Goal: Information Seeking & Learning: Learn about a topic

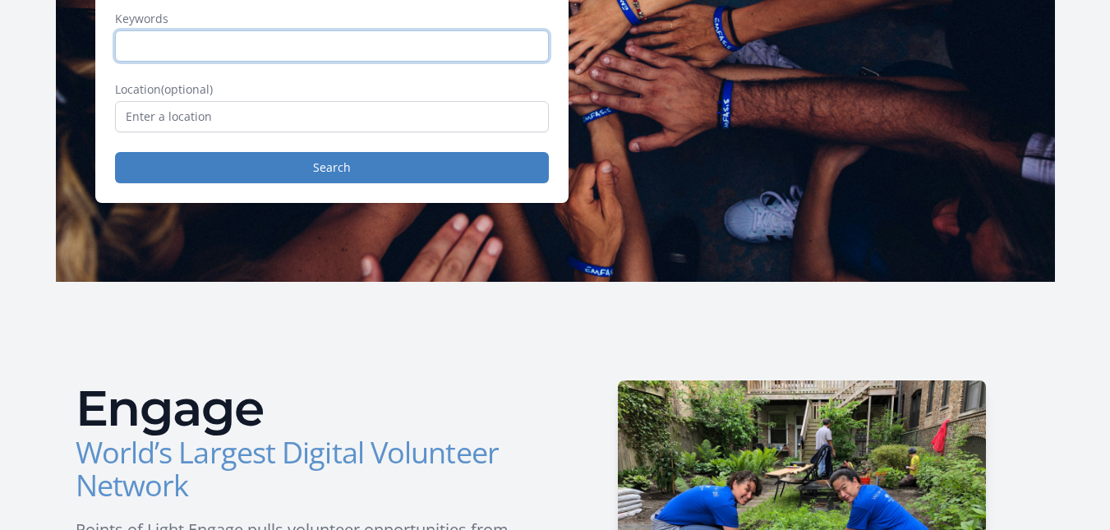
scroll to position [300, 0]
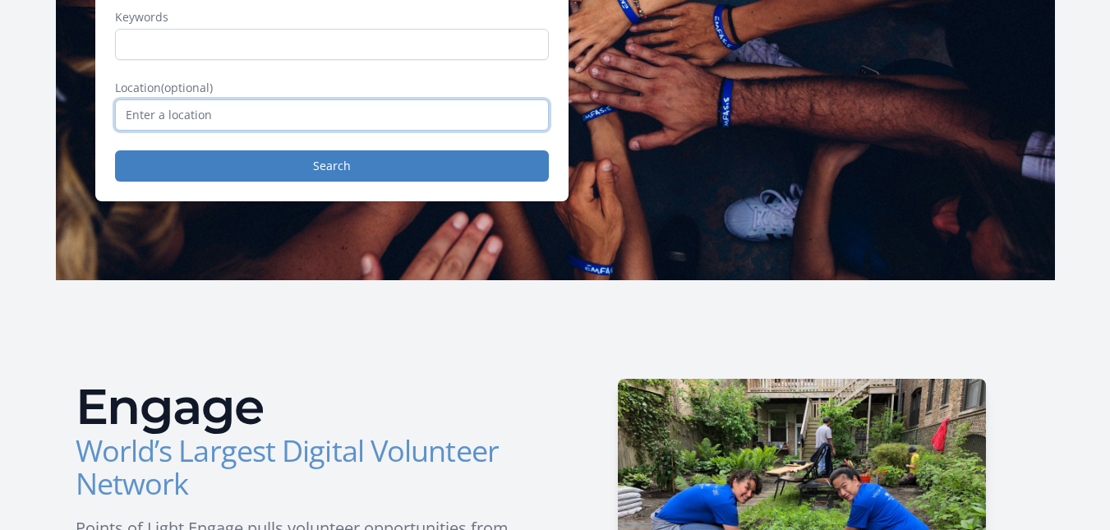
click at [319, 116] on input "text" at bounding box center [332, 114] width 434 height 31
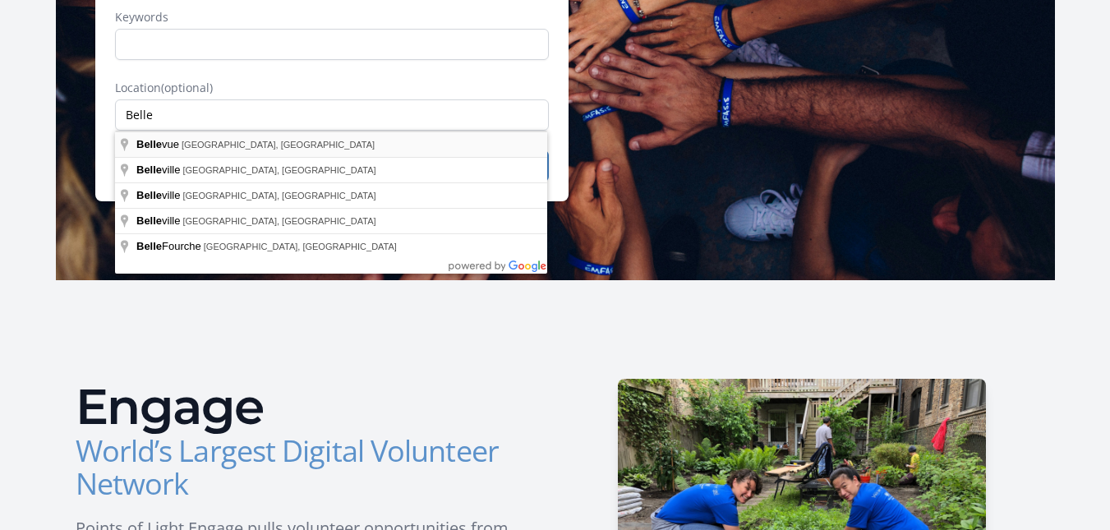
type input "[GEOGRAPHIC_DATA], [GEOGRAPHIC_DATA], [GEOGRAPHIC_DATA]"
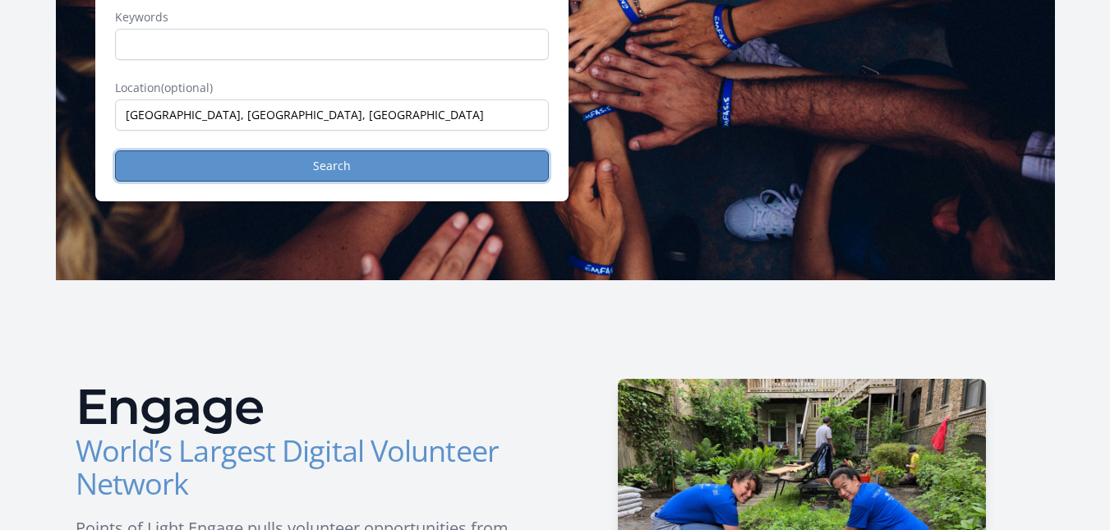
click at [331, 161] on button "Search" at bounding box center [332, 165] width 434 height 31
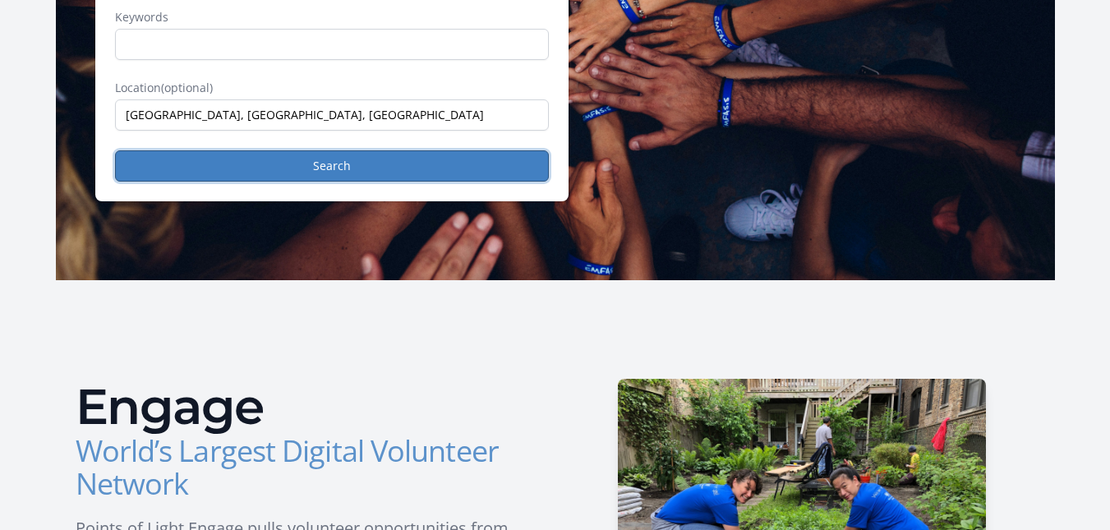
scroll to position [0, 0]
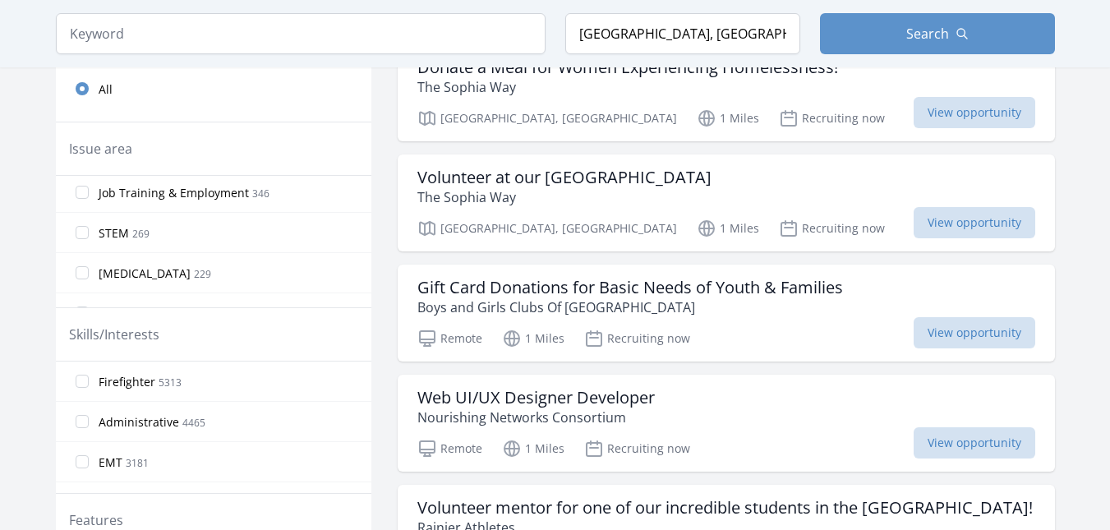
scroll to position [846, 0]
click at [85, 236] on input "STEM 269" at bounding box center [82, 234] width 13 height 13
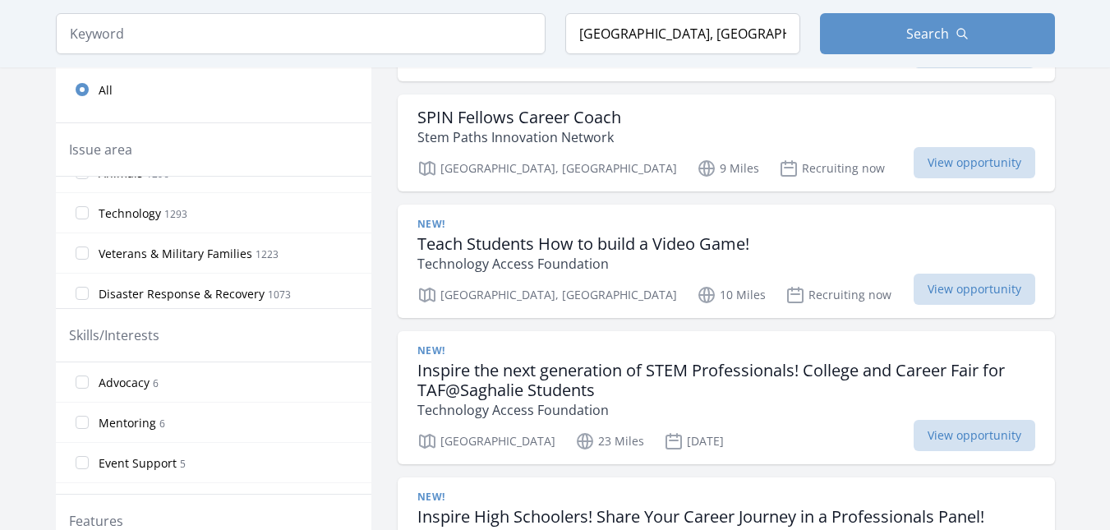
scroll to position [427, 0]
click at [144, 217] on span "Technology" at bounding box center [130, 213] width 62 height 16
click at [89, 217] on input "Technology 1293" at bounding box center [82, 211] width 13 height 13
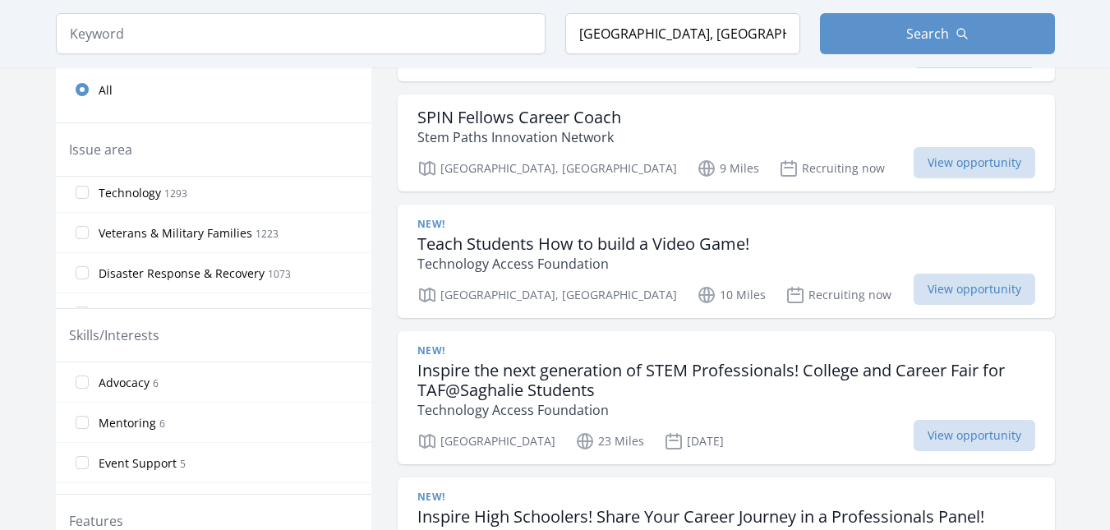
scroll to position [448, 0]
click at [91, 190] on label "Technology 1293" at bounding box center [214, 191] width 316 height 33
click at [89, 190] on input "Technology 1293" at bounding box center [82, 191] width 13 height 13
click at [85, 190] on input "Technology 1293" at bounding box center [82, 191] width 13 height 13
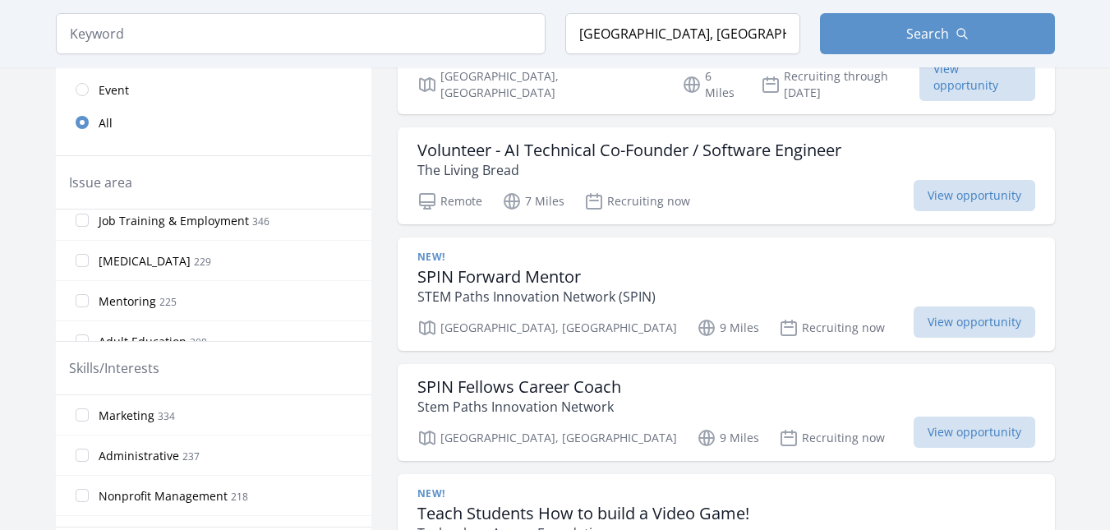
scroll to position [897, 0]
click at [83, 224] on input "Job Training & Employment 346" at bounding box center [82, 218] width 13 height 13
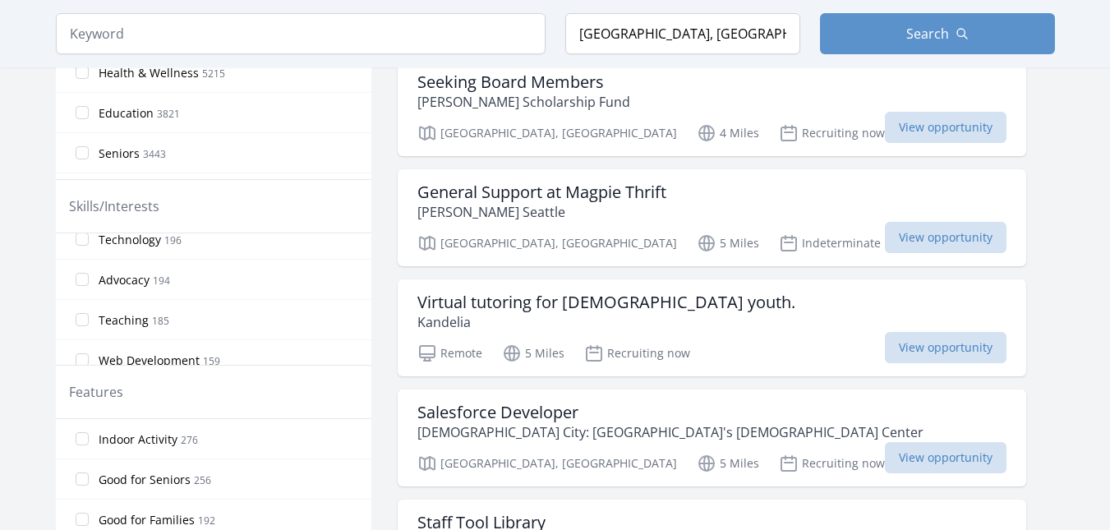
scroll to position [177, 0]
click at [84, 238] on input "Technology 196" at bounding box center [82, 237] width 13 height 13
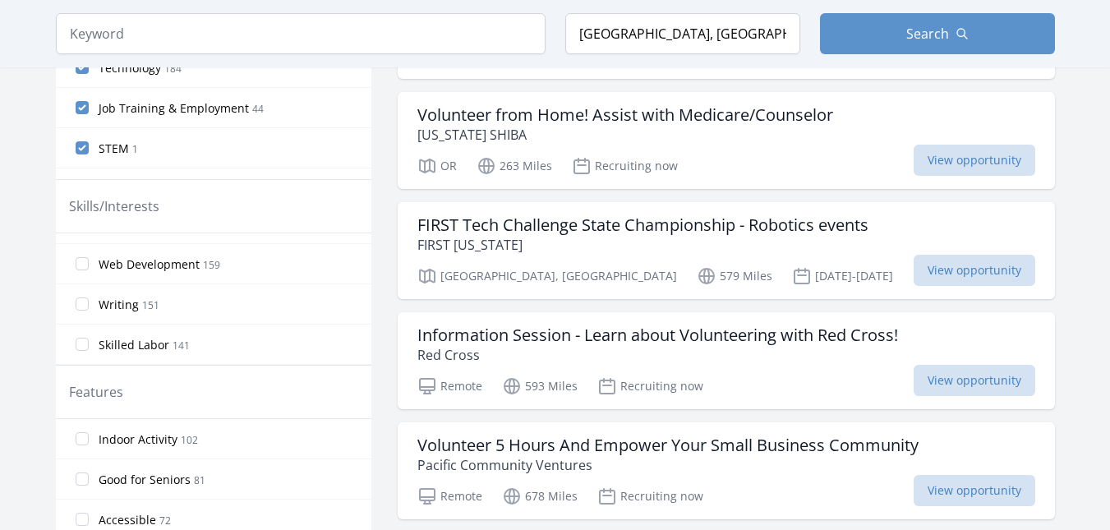
scroll to position [274, 0]
click at [83, 258] on input "Web Development 159" at bounding box center [82, 261] width 13 height 13
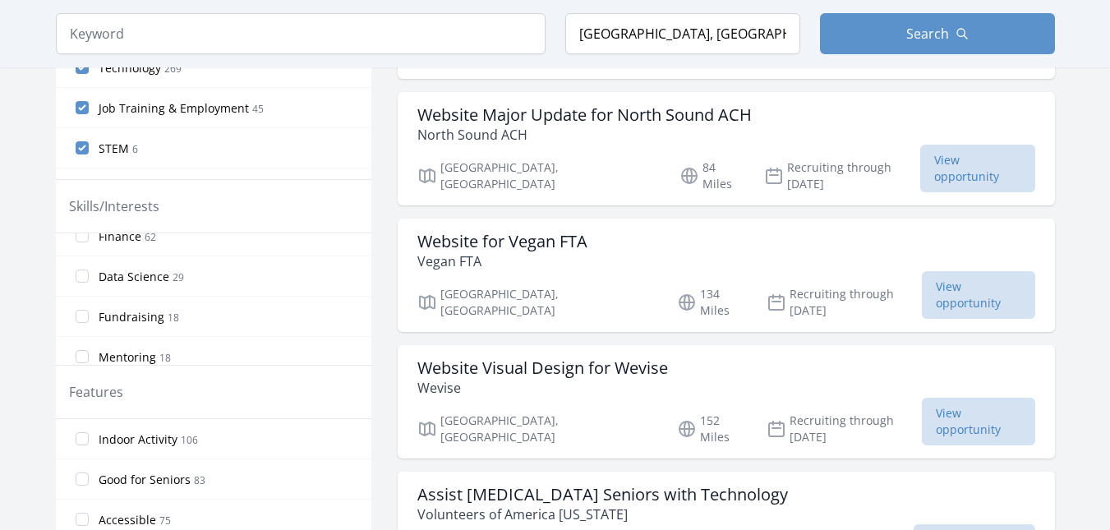
scroll to position [992, 0]
click at [81, 267] on input "Data Science 29" at bounding box center [82, 267] width 13 height 13
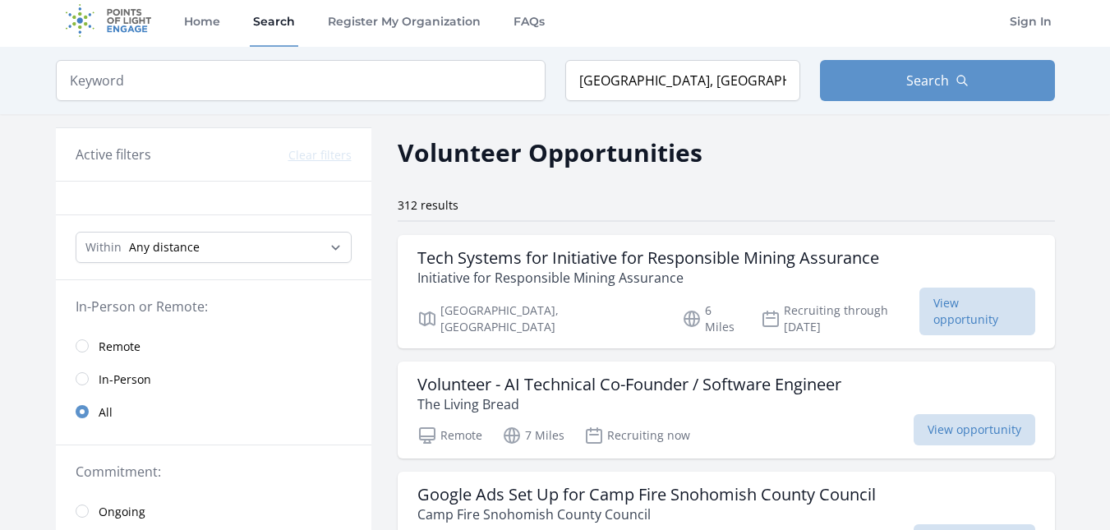
scroll to position [0, 0]
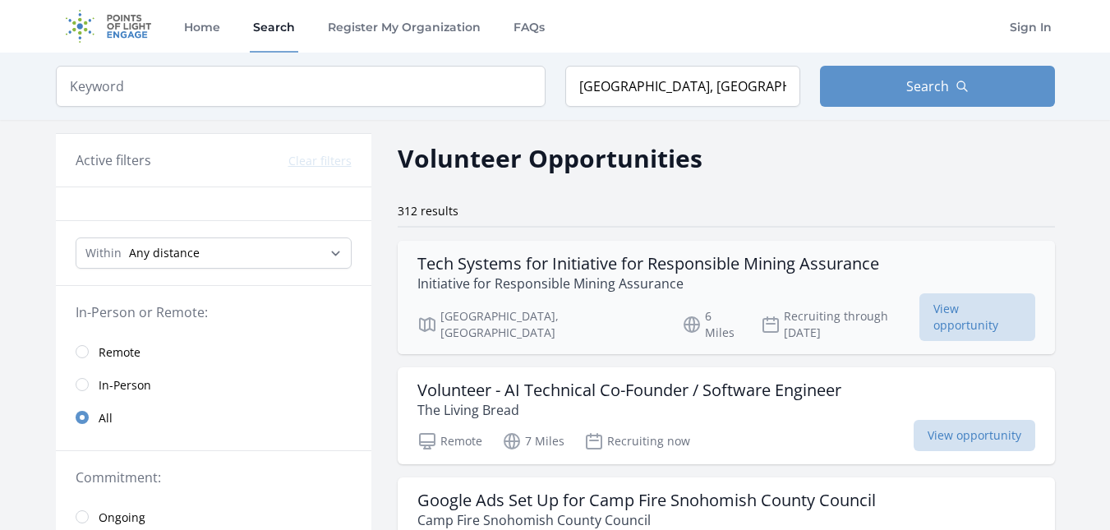
click at [782, 266] on h3 "Tech Systems for Initiative for Responsible Mining Assurance" at bounding box center [648, 264] width 462 height 20
click at [706, 380] on h3 "Volunteer - AI Technical Co-Founder / Software Engineer" at bounding box center [629, 390] width 424 height 20
click at [486, 380] on h3 "Volunteer - AI Technical Co-Founder / Software Engineer" at bounding box center [629, 390] width 424 height 20
click at [947, 420] on span "View opportunity" at bounding box center [975, 435] width 122 height 31
click at [951, 421] on span "View opportunity" at bounding box center [975, 435] width 122 height 31
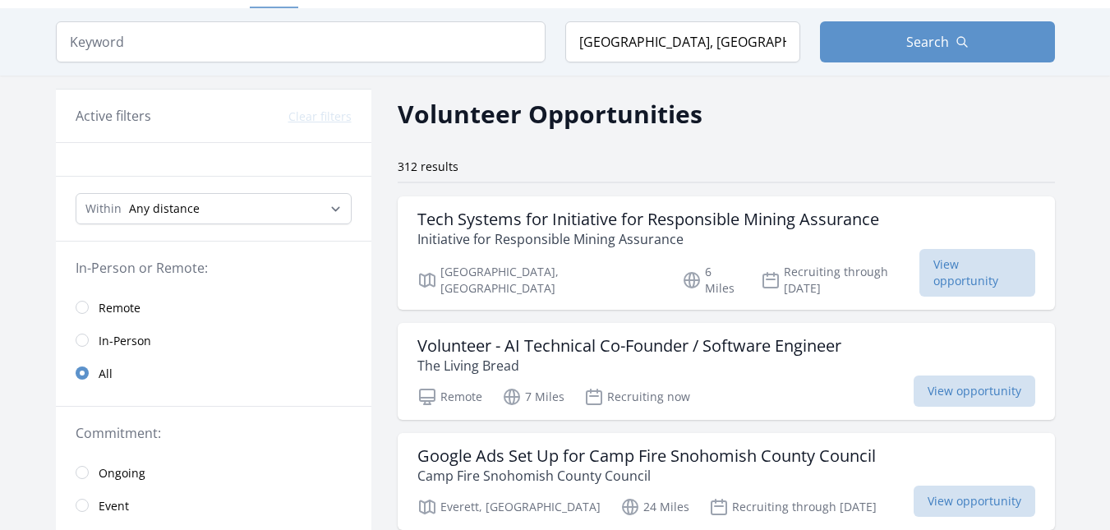
scroll to position [44, 0]
click at [609, 214] on h3 "Tech Systems for Initiative for Responsible Mining Assurance" at bounding box center [648, 220] width 462 height 20
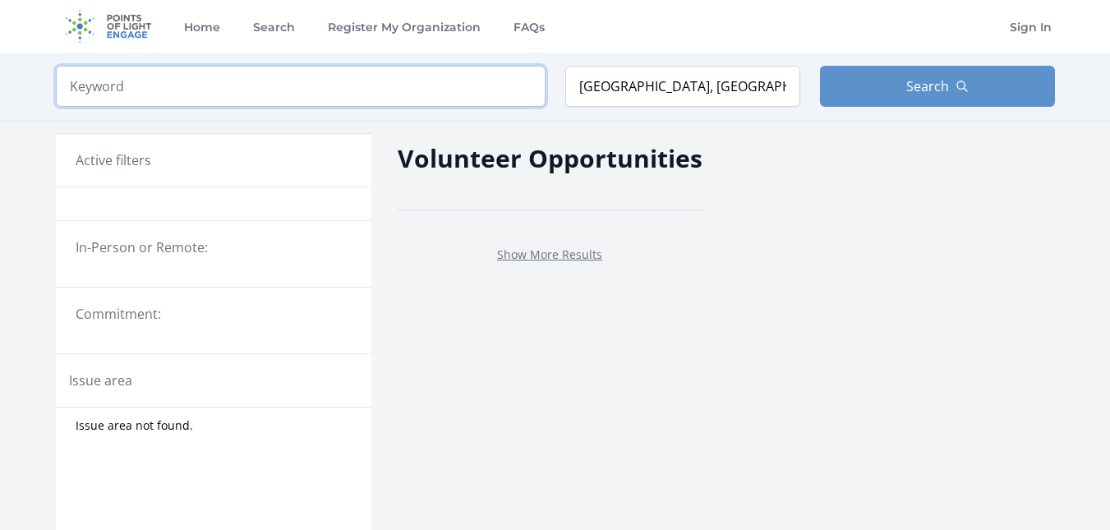
click at [347, 99] on input "search" at bounding box center [301, 86] width 490 height 41
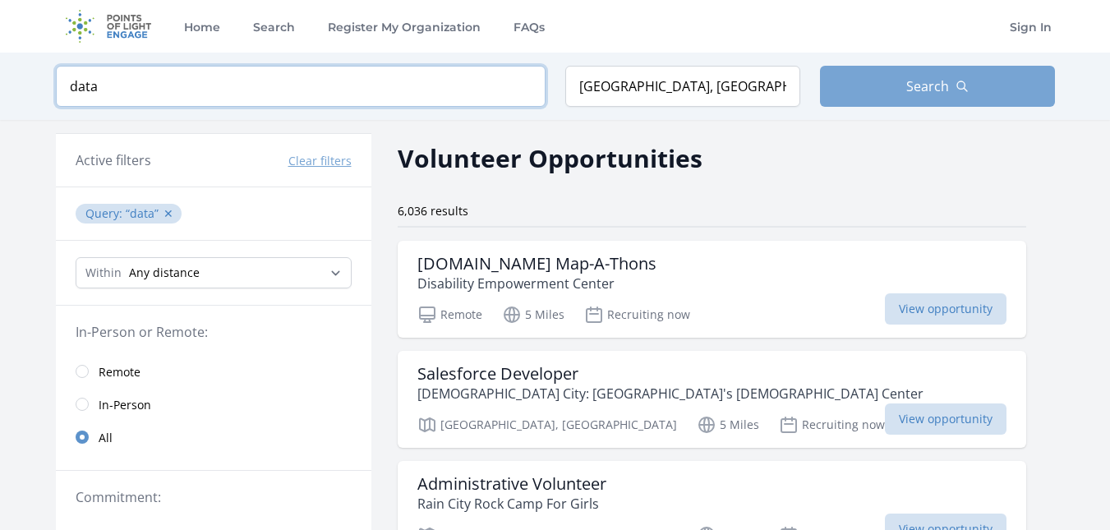
type input "data"
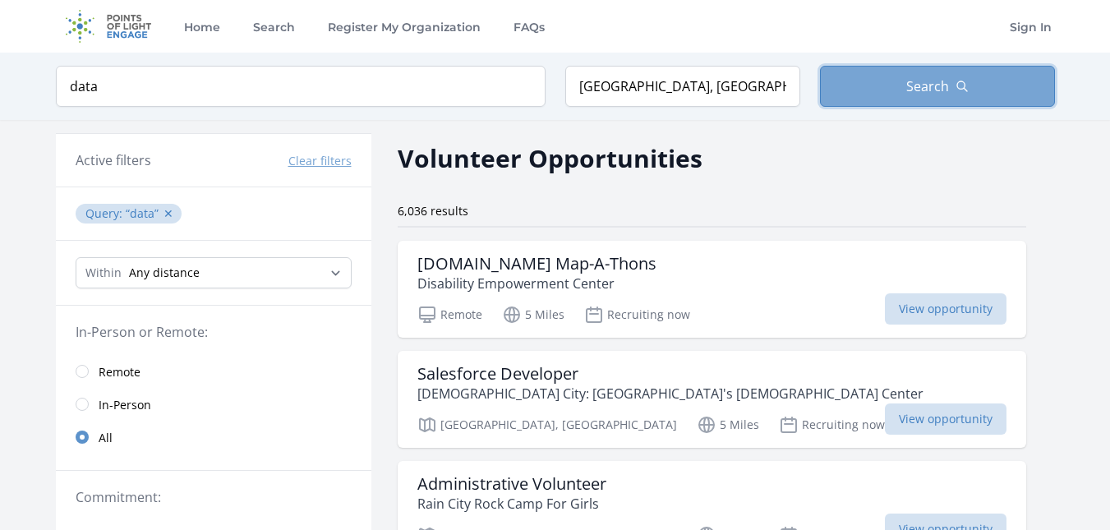
click at [914, 85] on span "Search" at bounding box center [927, 86] width 43 height 20
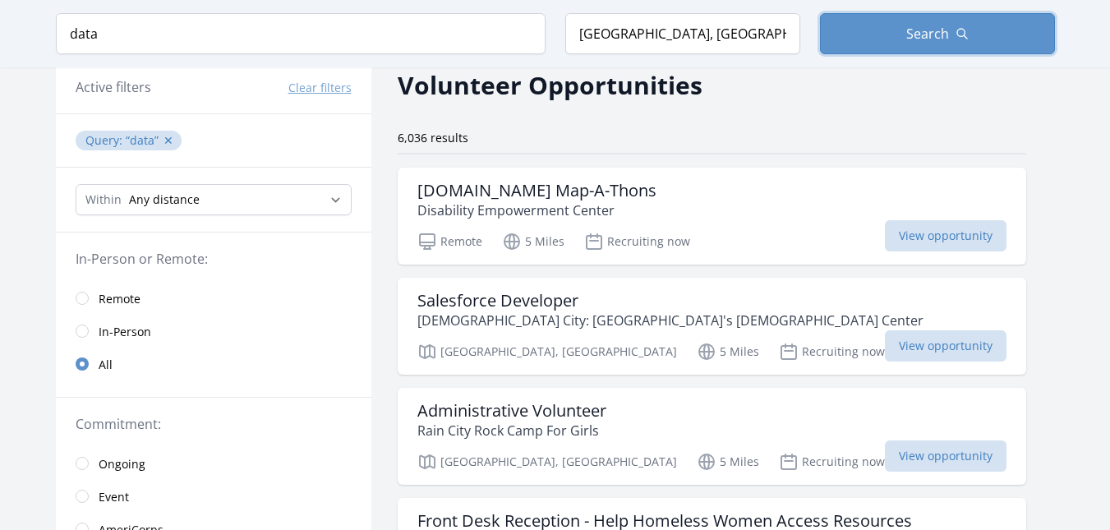
scroll to position [72, 0]
click at [580, 185] on h3 "[DOMAIN_NAME] Map-A-Thons" at bounding box center [536, 192] width 239 height 20
click at [885, 244] on span "View opportunity" at bounding box center [946, 236] width 122 height 31
